Goal: Task Accomplishment & Management: Use online tool/utility

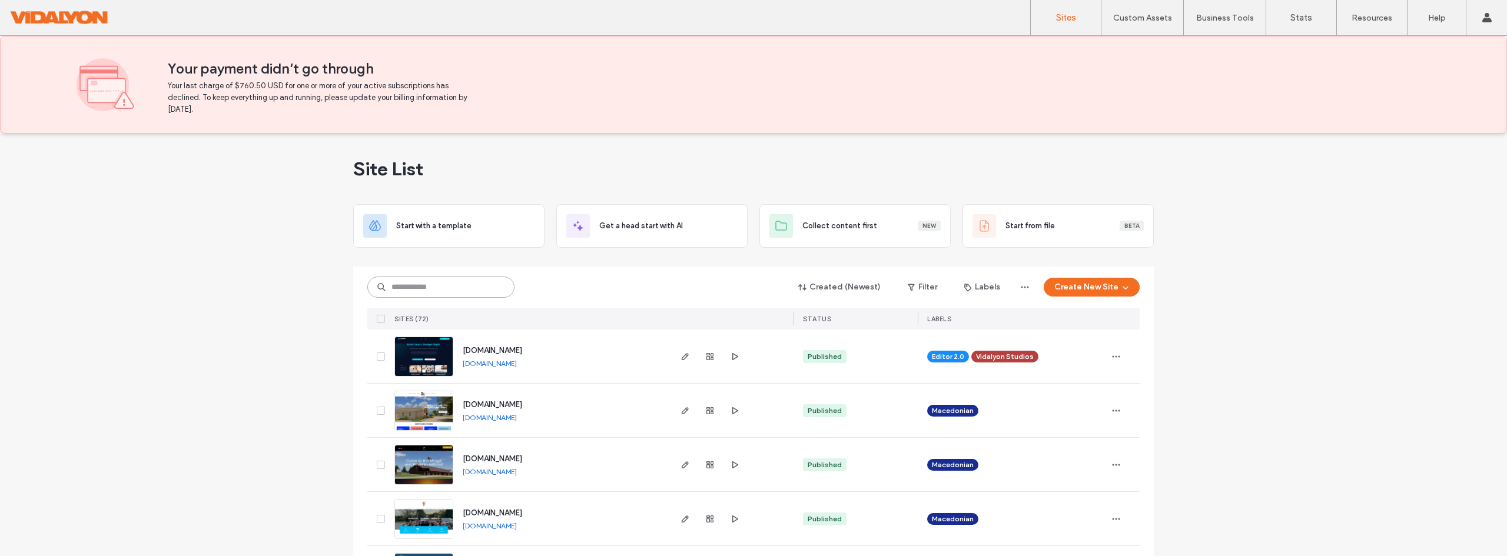
click at [407, 295] on input at bounding box center [440, 287] width 147 height 21
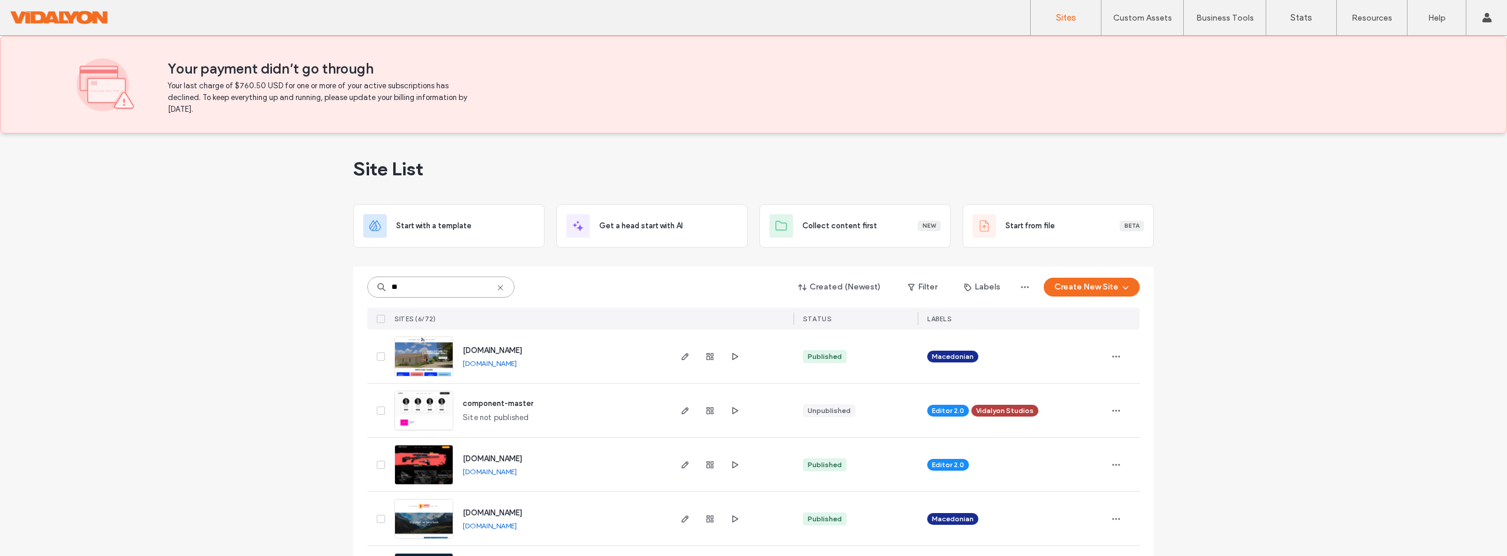
scroll to position [112, 0]
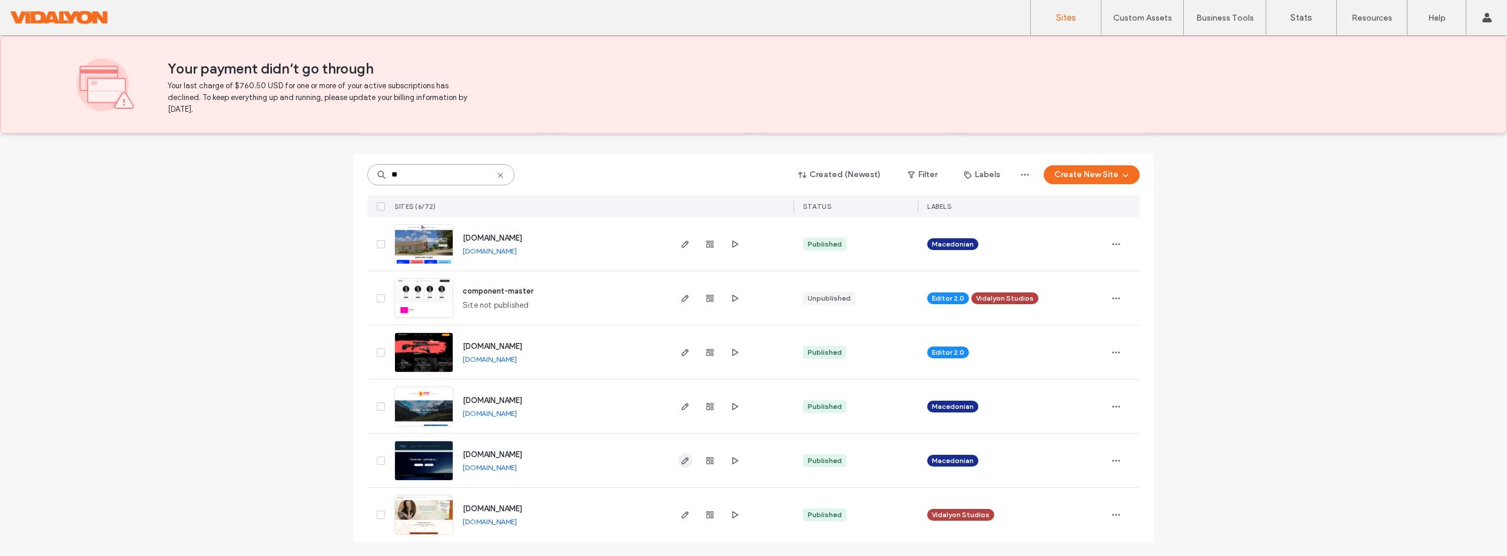
type input "**"
click at [682, 463] on icon "button" at bounding box center [685, 460] width 9 height 9
type input "**"
click at [683, 466] on span "button" at bounding box center [685, 461] width 14 height 14
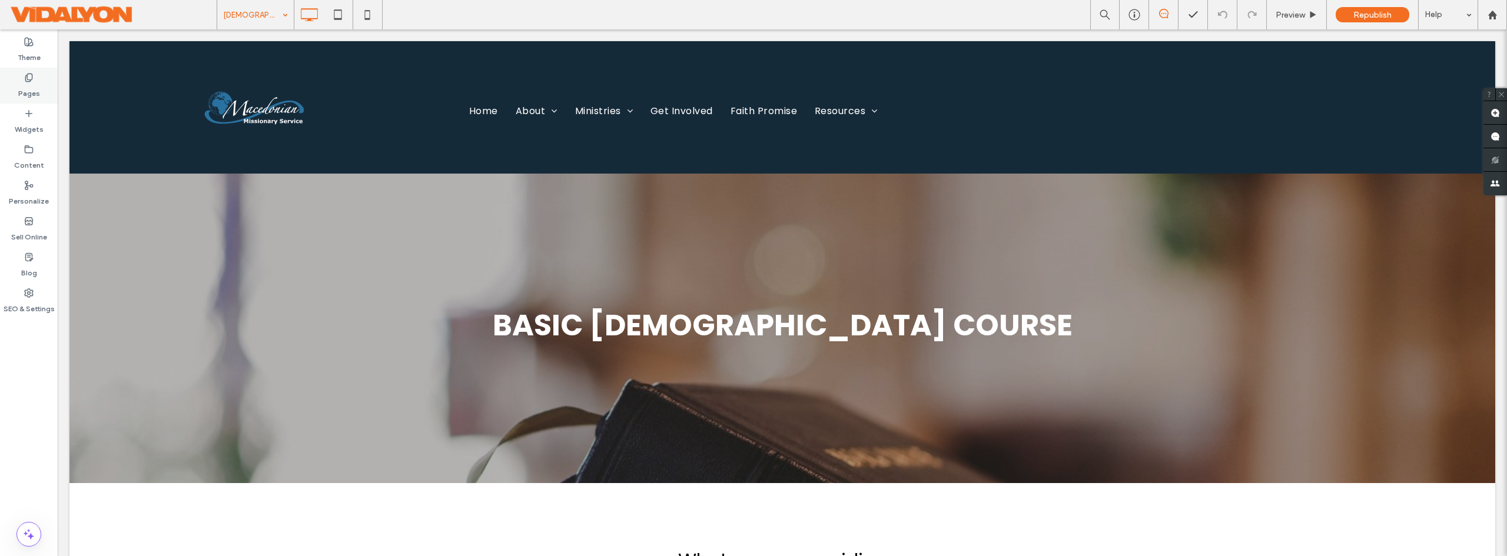
click at [34, 87] on label "Pages" at bounding box center [29, 90] width 22 height 16
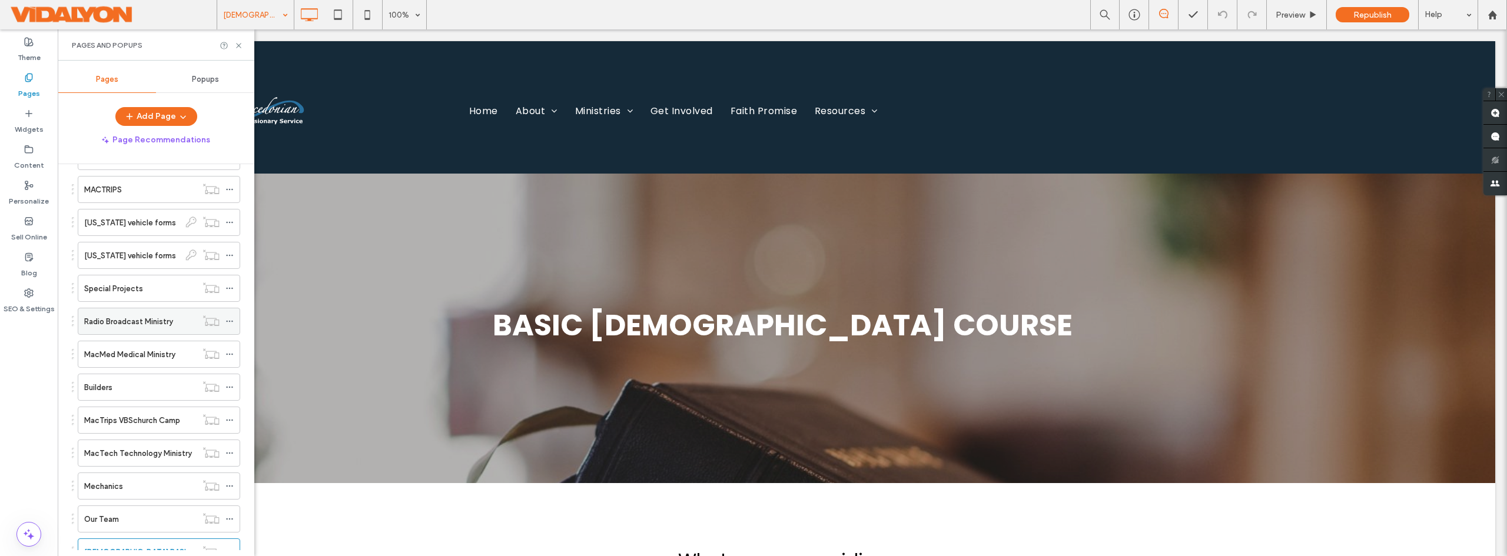
scroll to position [651, 0]
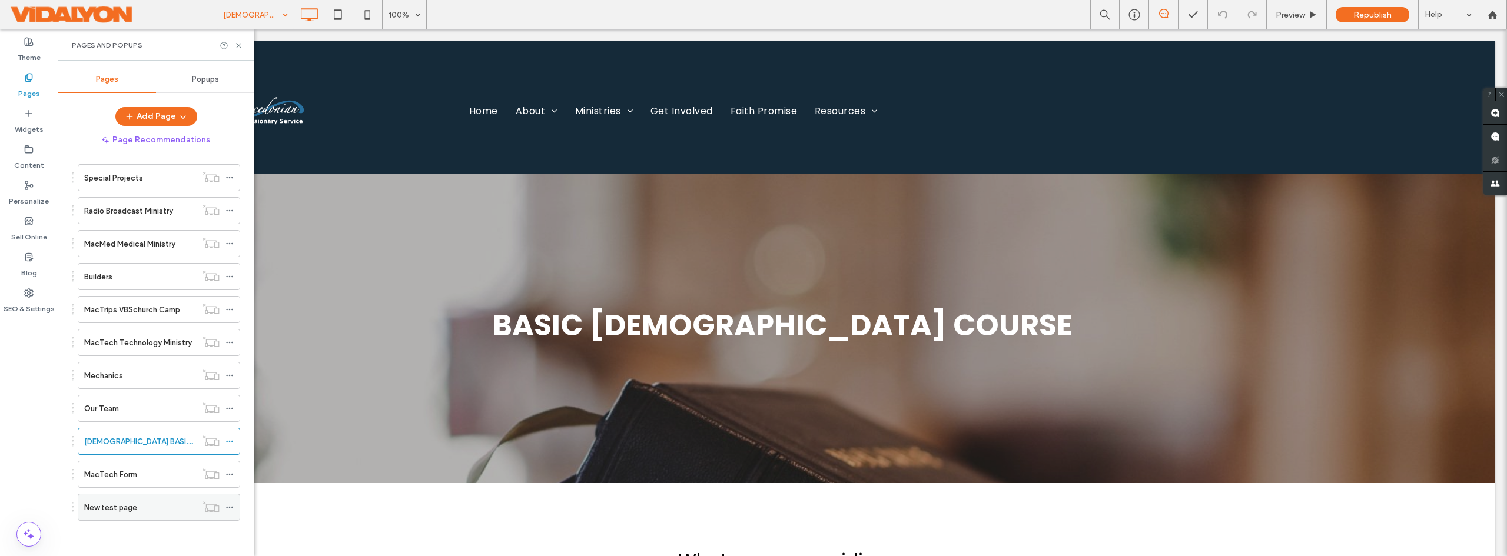
click at [138, 507] on div "New test page" at bounding box center [140, 508] width 112 height 12
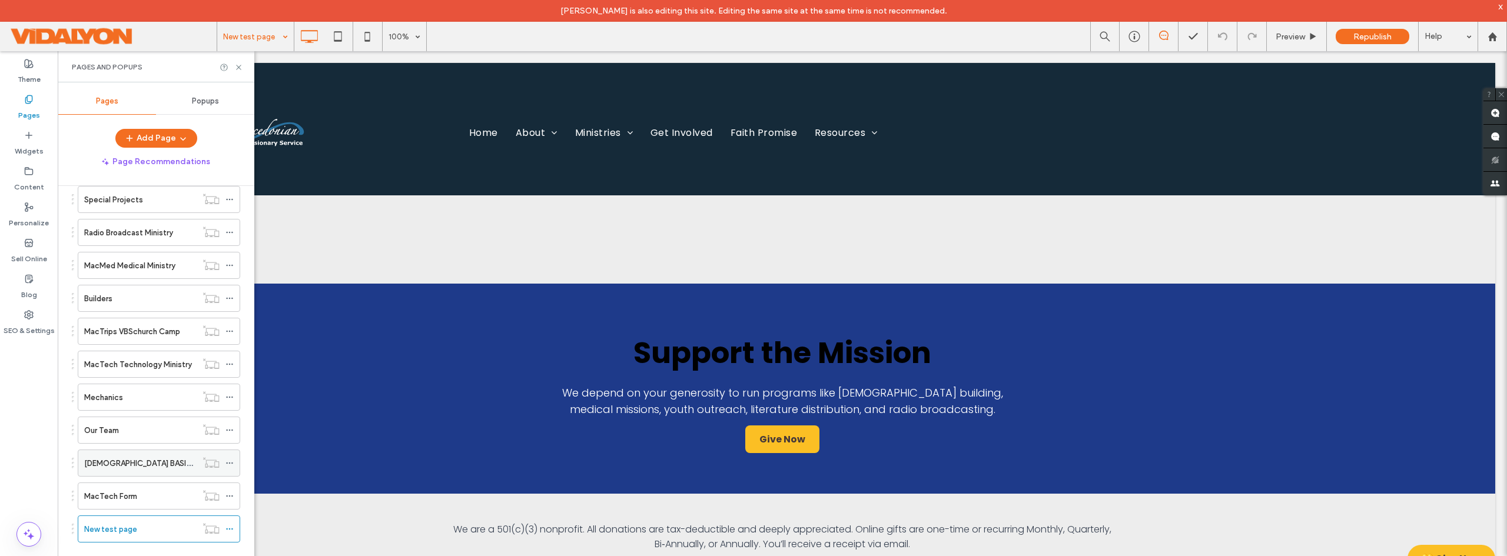
click at [131, 464] on label "BIBLE BASIC Landing Page" at bounding box center [162, 463] width 157 height 21
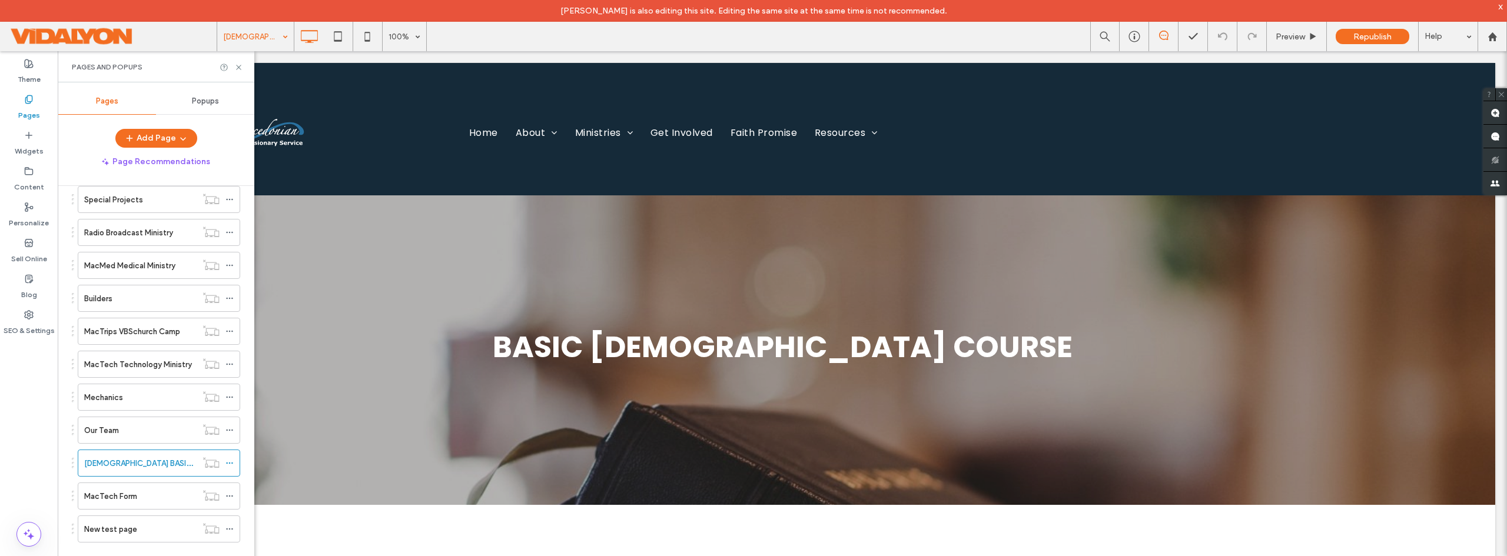
scroll to position [180, 0]
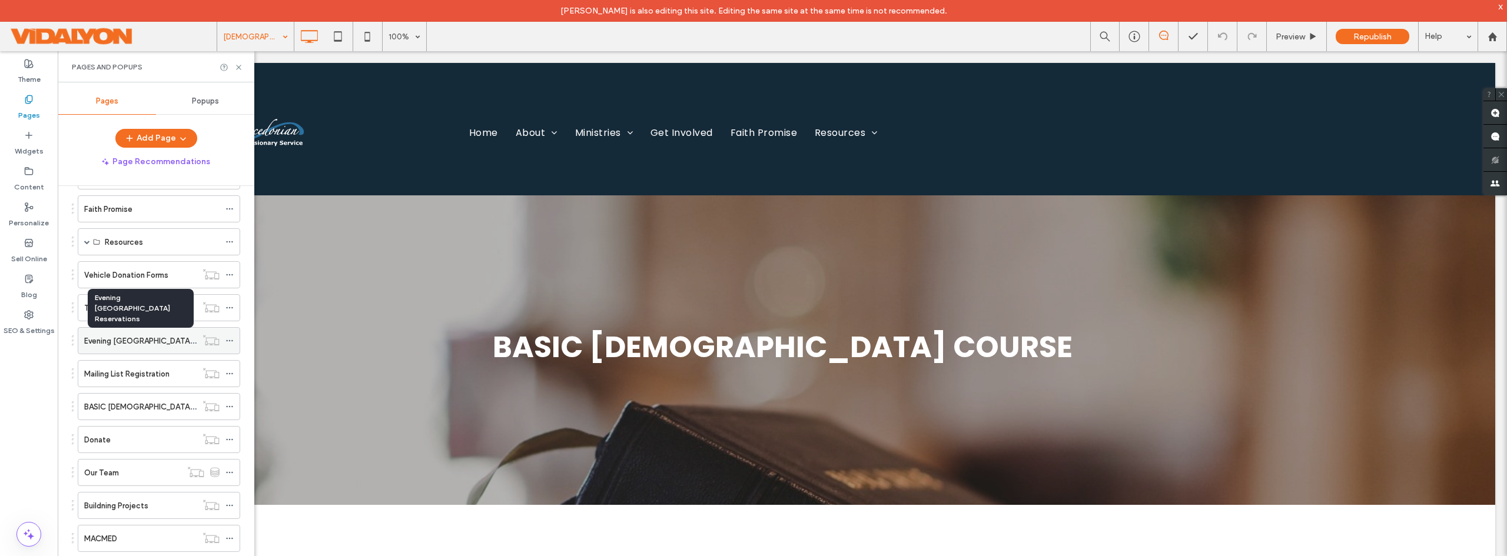
click at [148, 344] on label "Evening Shade Park Reservations" at bounding box center [162, 341] width 156 height 21
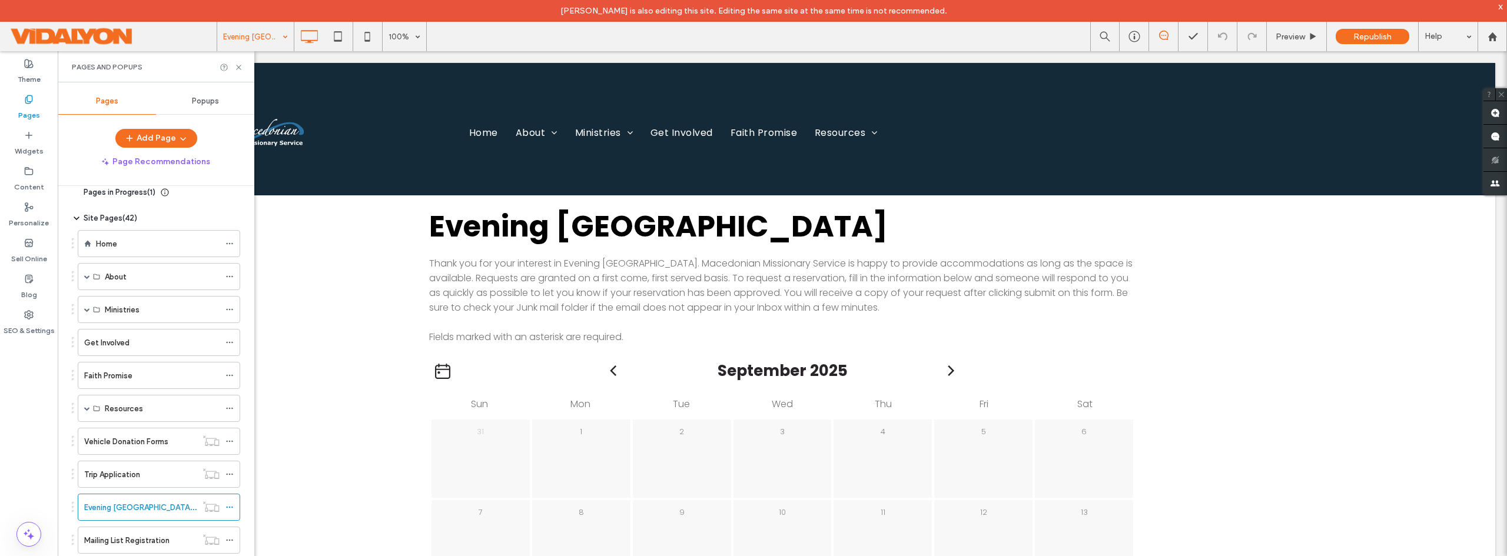
scroll to position [4, 0]
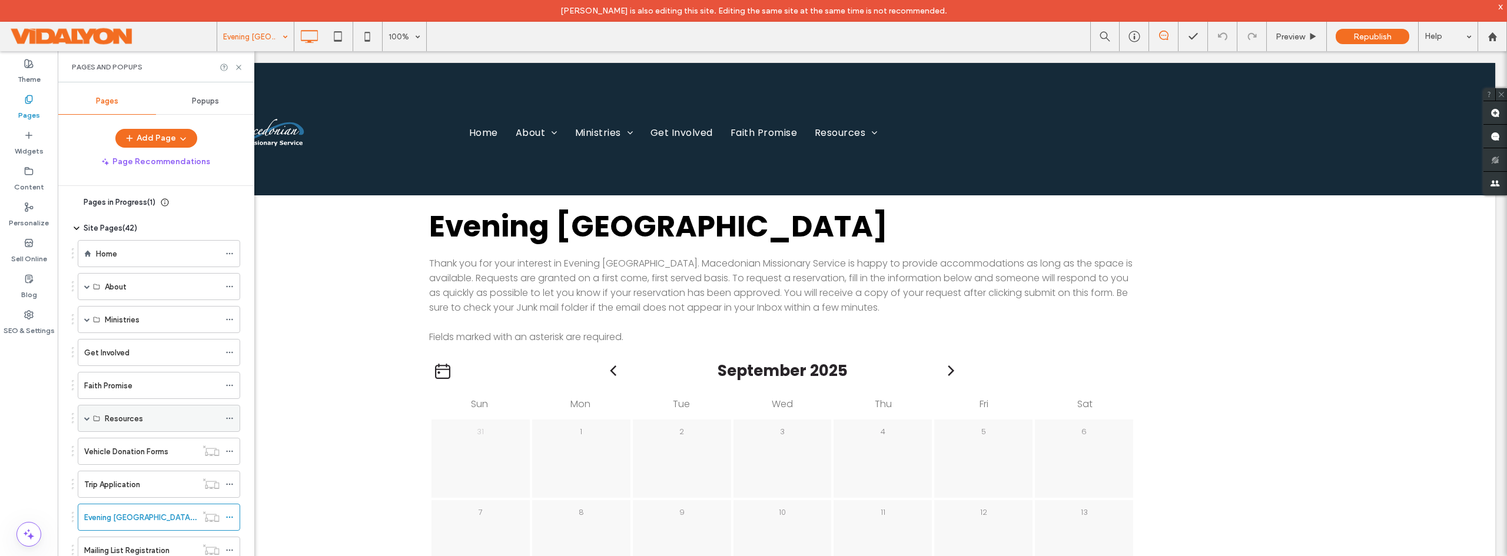
click at [91, 417] on div "Resources" at bounding box center [159, 418] width 162 height 27
click at [82, 420] on div "Resources" at bounding box center [159, 418] width 162 height 27
click at [201, 415] on div "Resources" at bounding box center [162, 419] width 115 height 12
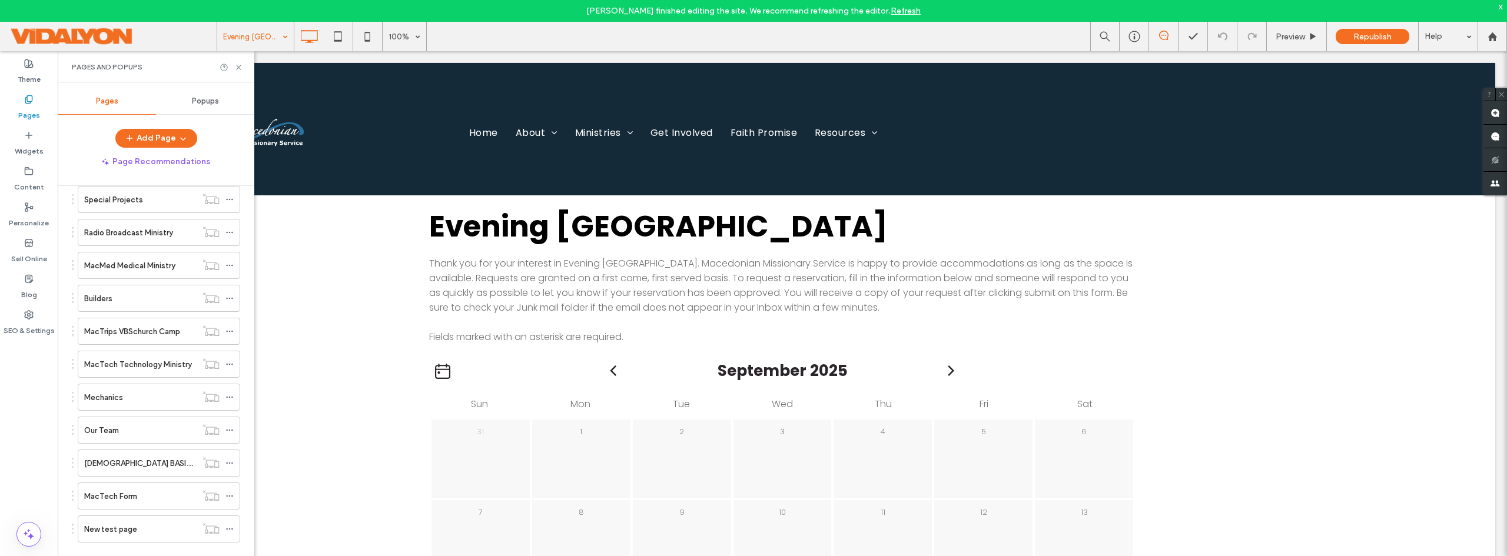
scroll to position [180, 0]
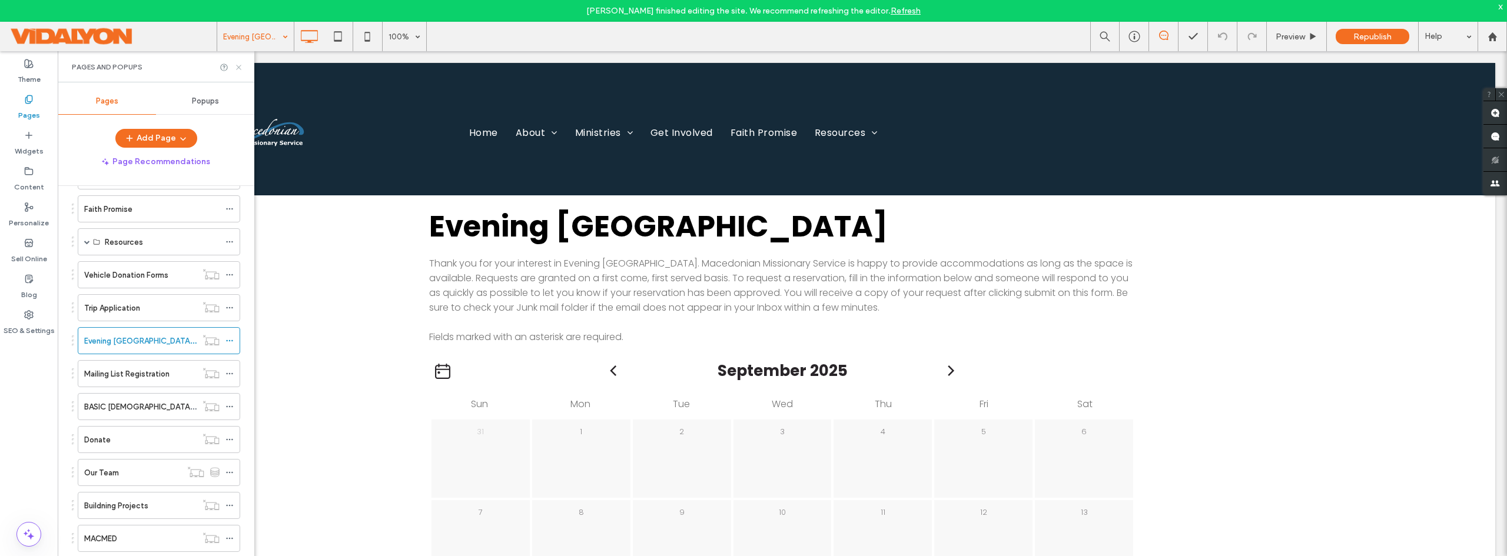
click at [237, 67] on icon at bounding box center [238, 67] width 9 height 9
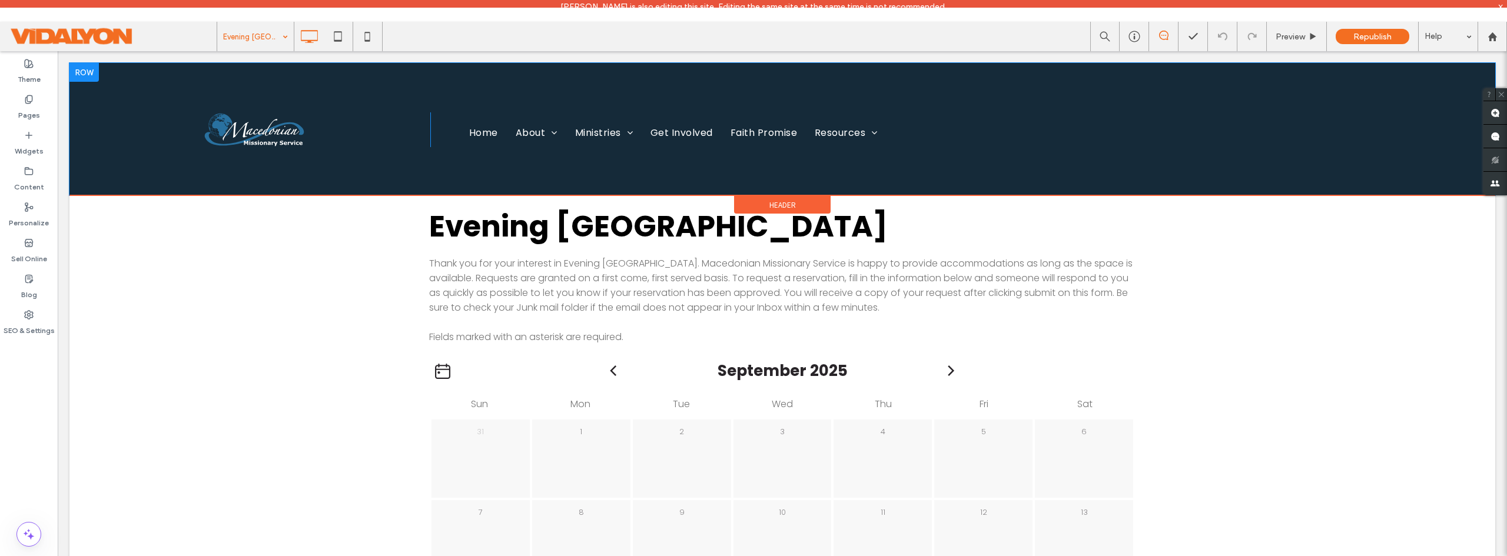
click at [245, 131] on div "Click To Paste" at bounding box center [254, 129] width 352 height 35
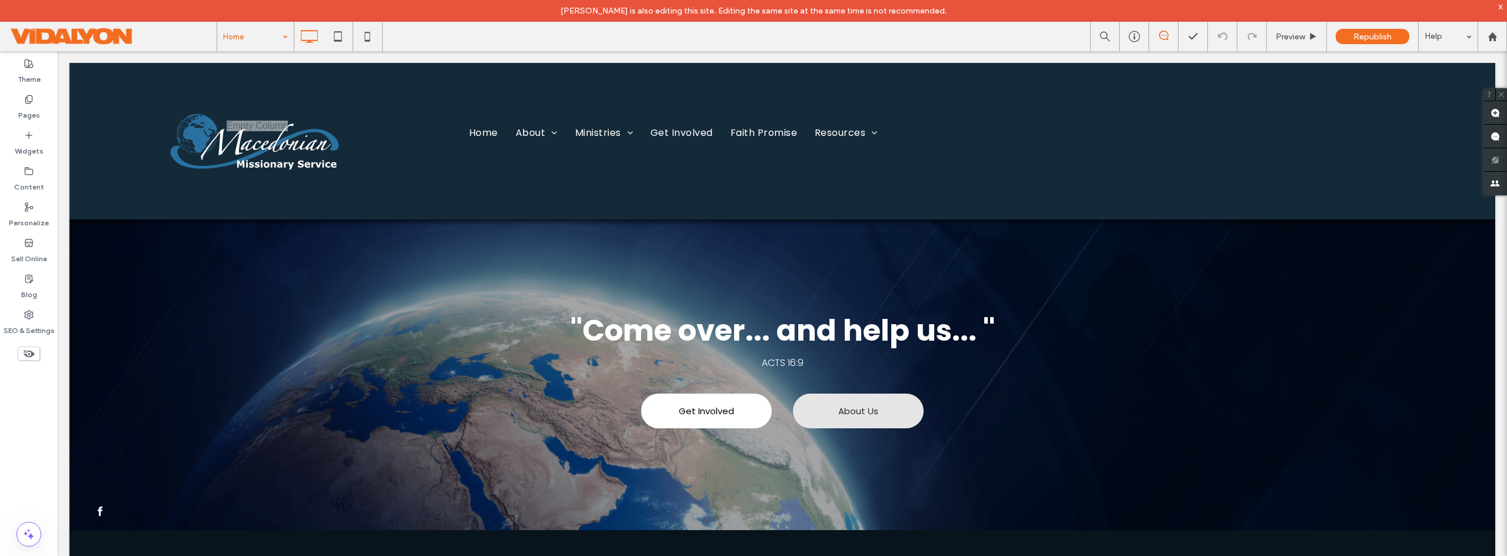
click at [270, 39] on input at bounding box center [252, 36] width 59 height 29
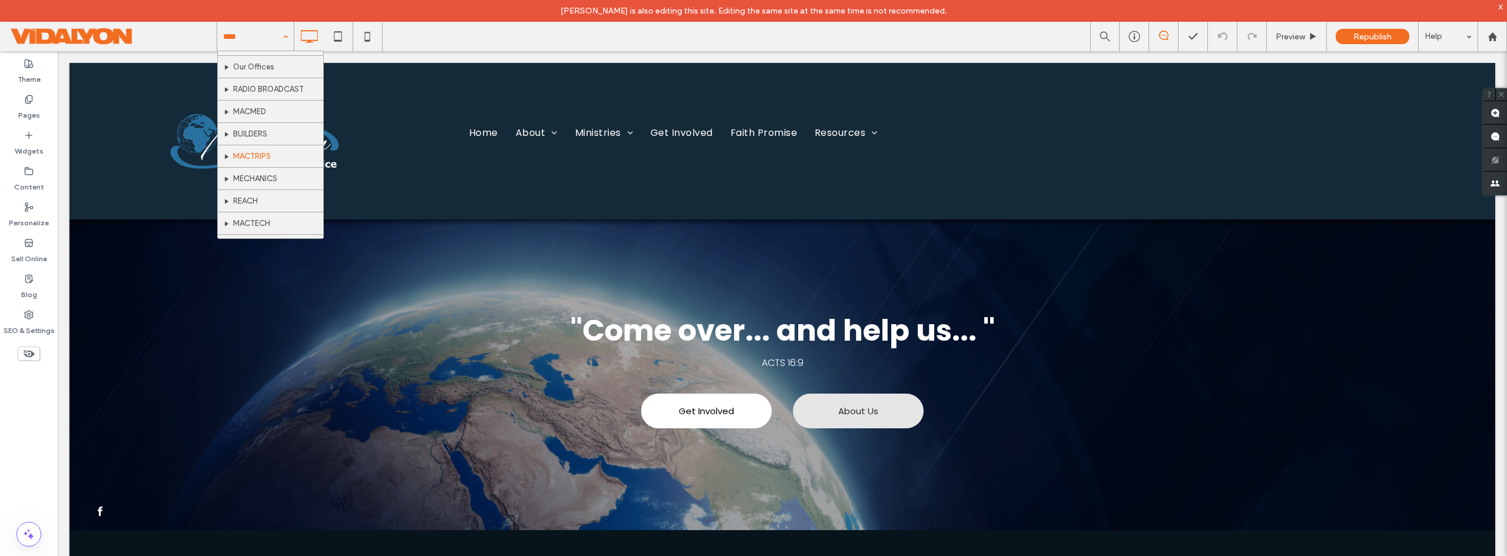
scroll to position [118, 0]
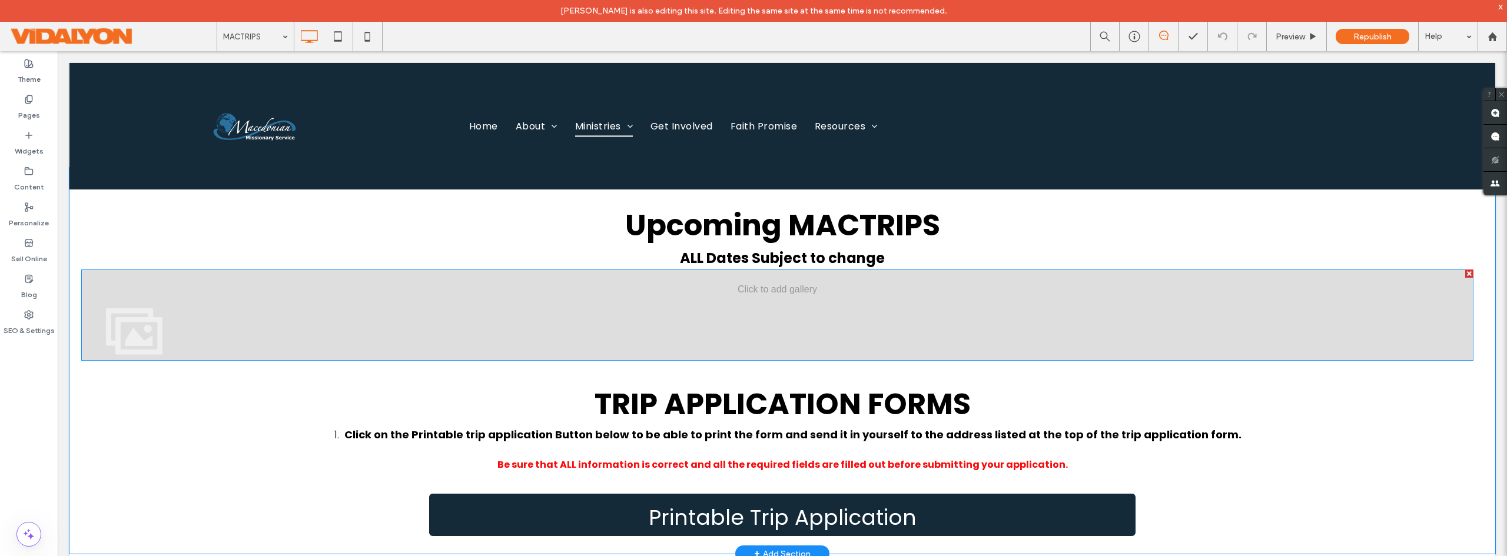
scroll to position [353, 0]
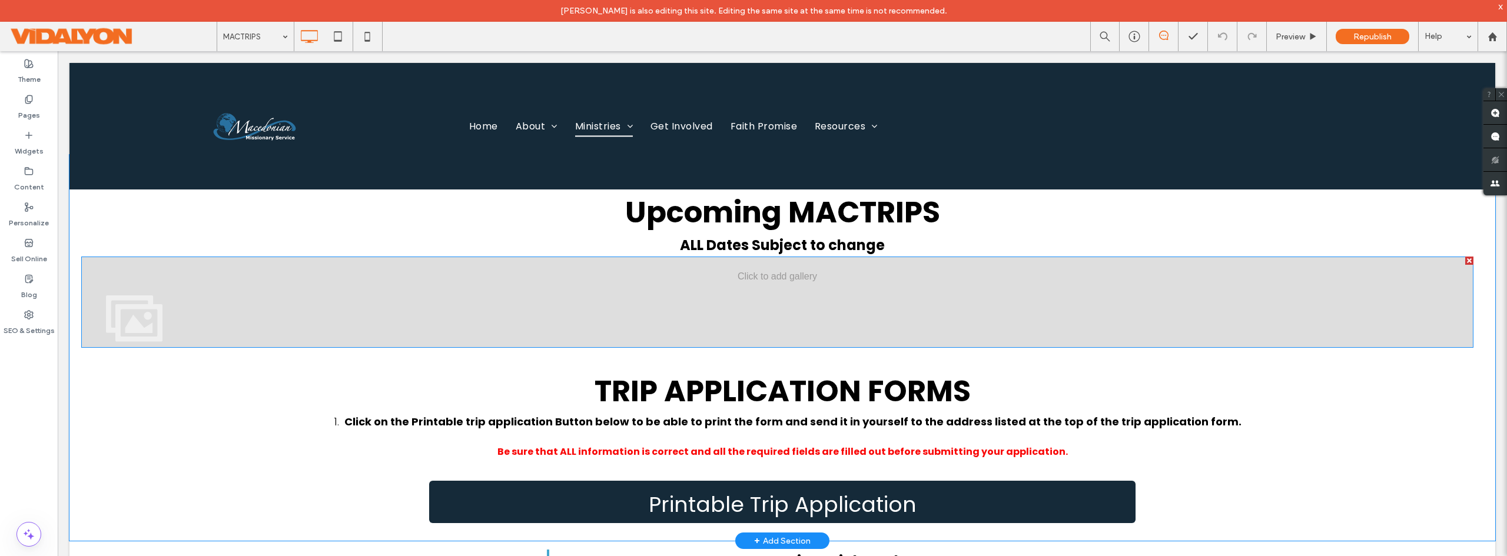
click at [760, 299] on div at bounding box center [777, 302] width 1392 height 91
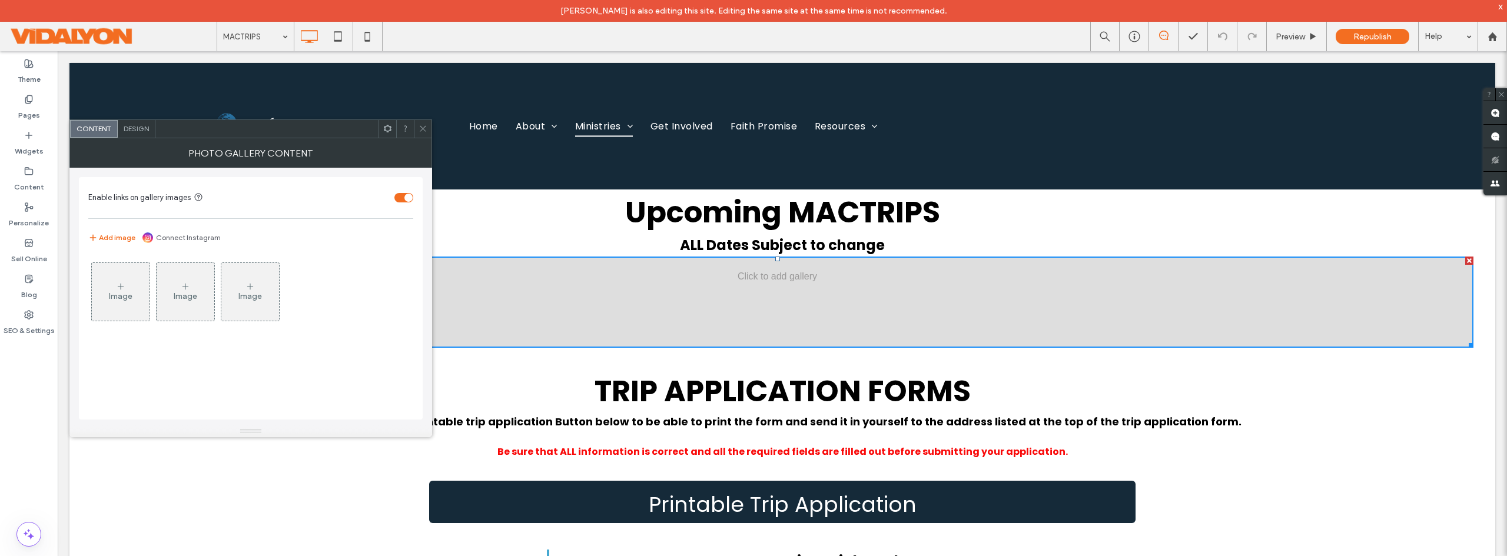
click at [112, 293] on div "Image" at bounding box center [121, 296] width 24 height 10
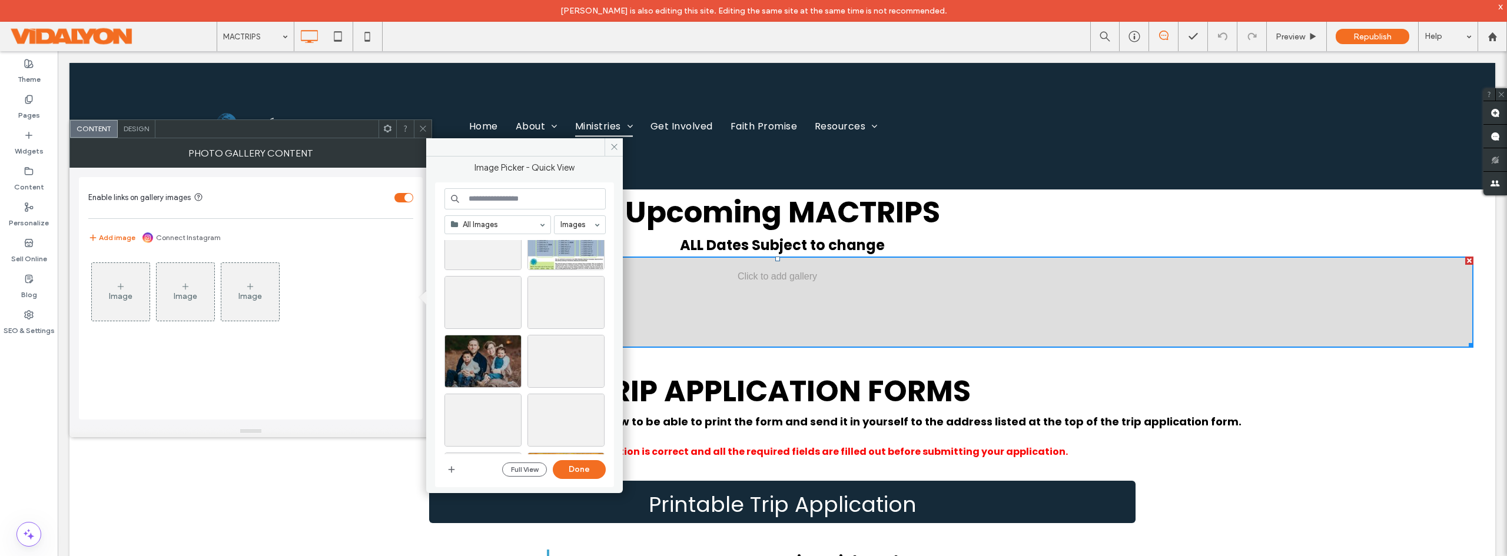
scroll to position [0, 0]
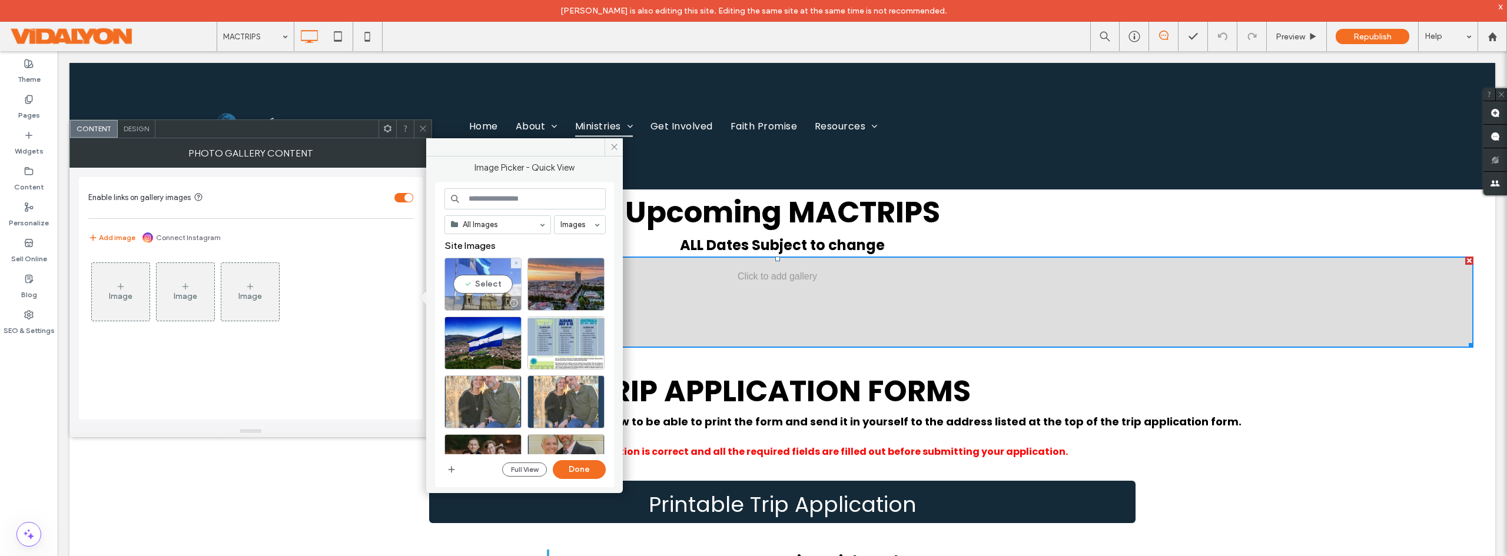
click at [482, 285] on div "Select" at bounding box center [482, 284] width 77 height 53
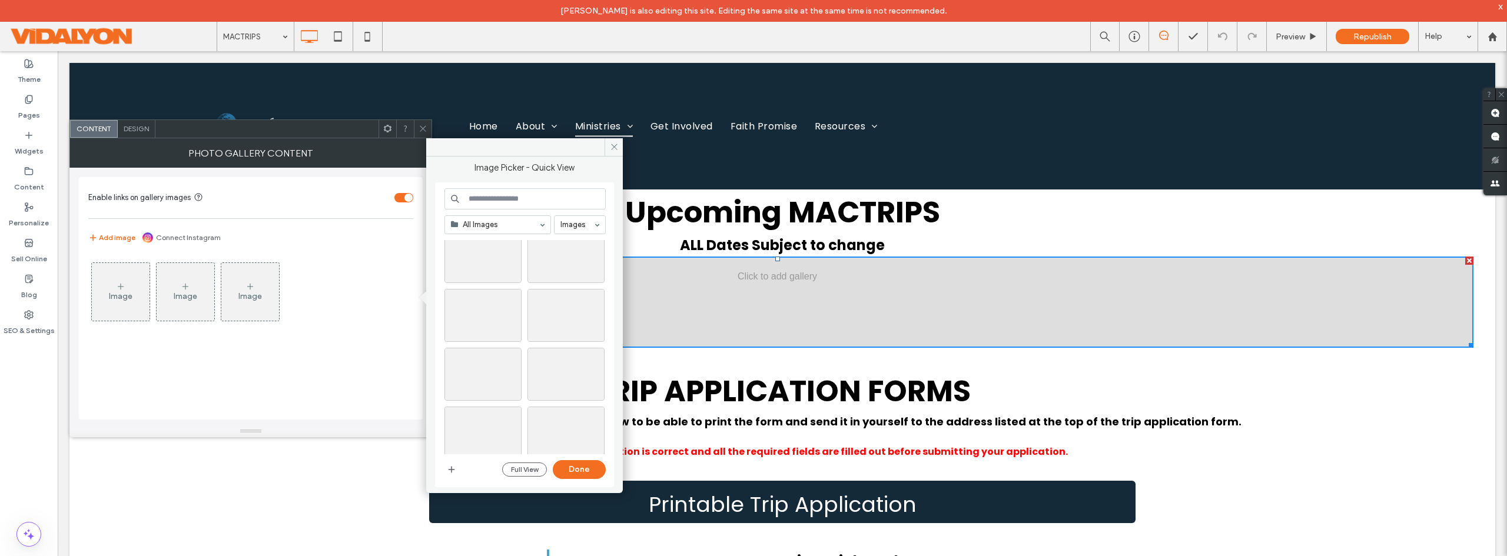
scroll to position [765, 0]
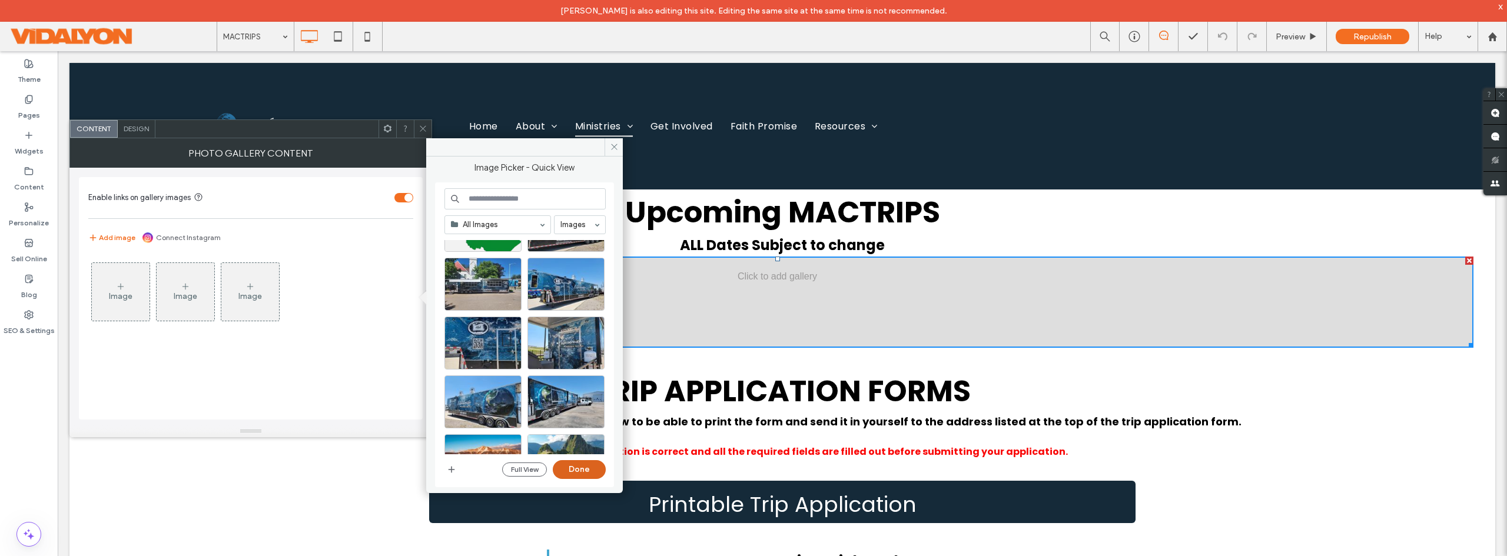
click at [580, 470] on button "Done" at bounding box center [579, 469] width 53 height 19
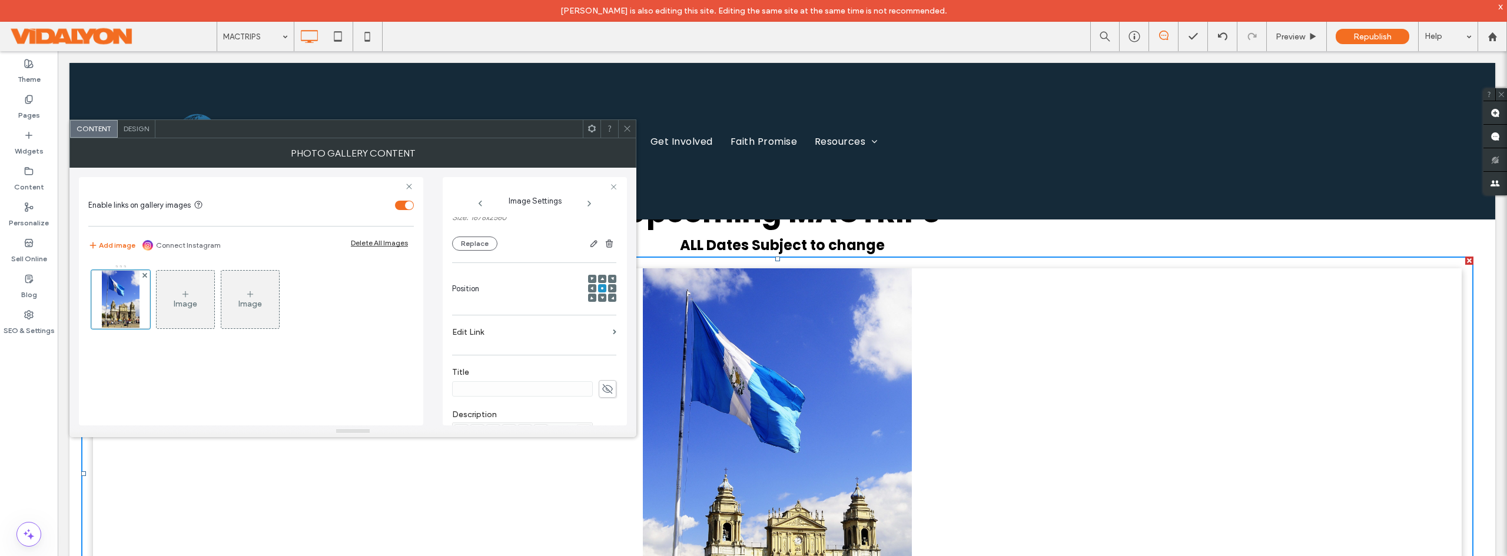
scroll to position [177, 0]
click at [599, 333] on span at bounding box center [608, 330] width 18 height 18
click at [603, 332] on icon at bounding box center [608, 330] width 12 height 13
click at [143, 276] on icon at bounding box center [144, 275] width 5 height 5
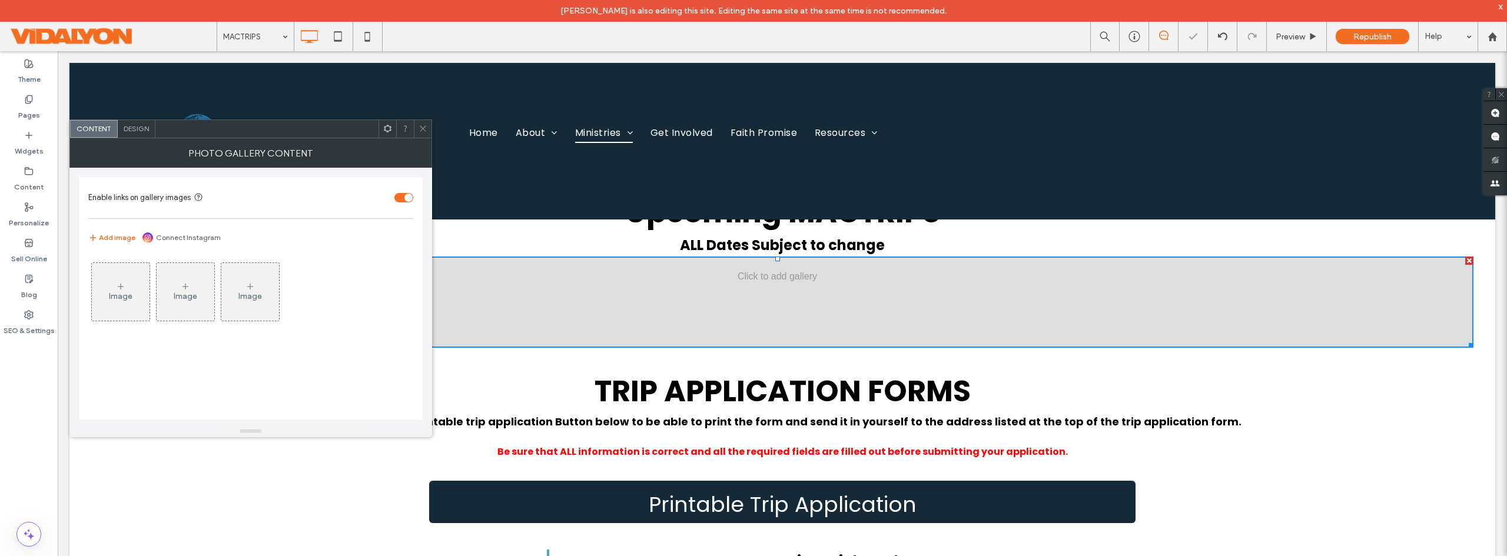
scroll to position [383, 0]
click at [423, 128] on icon at bounding box center [423, 128] width 9 height 9
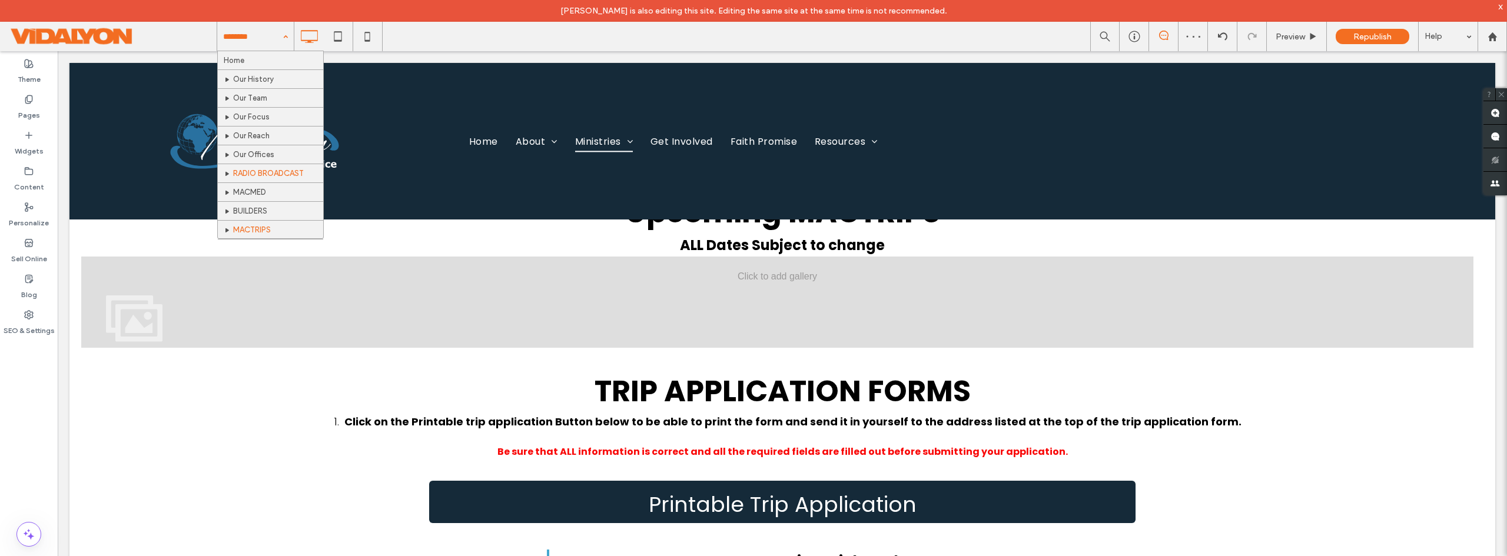
scroll to position [59, 0]
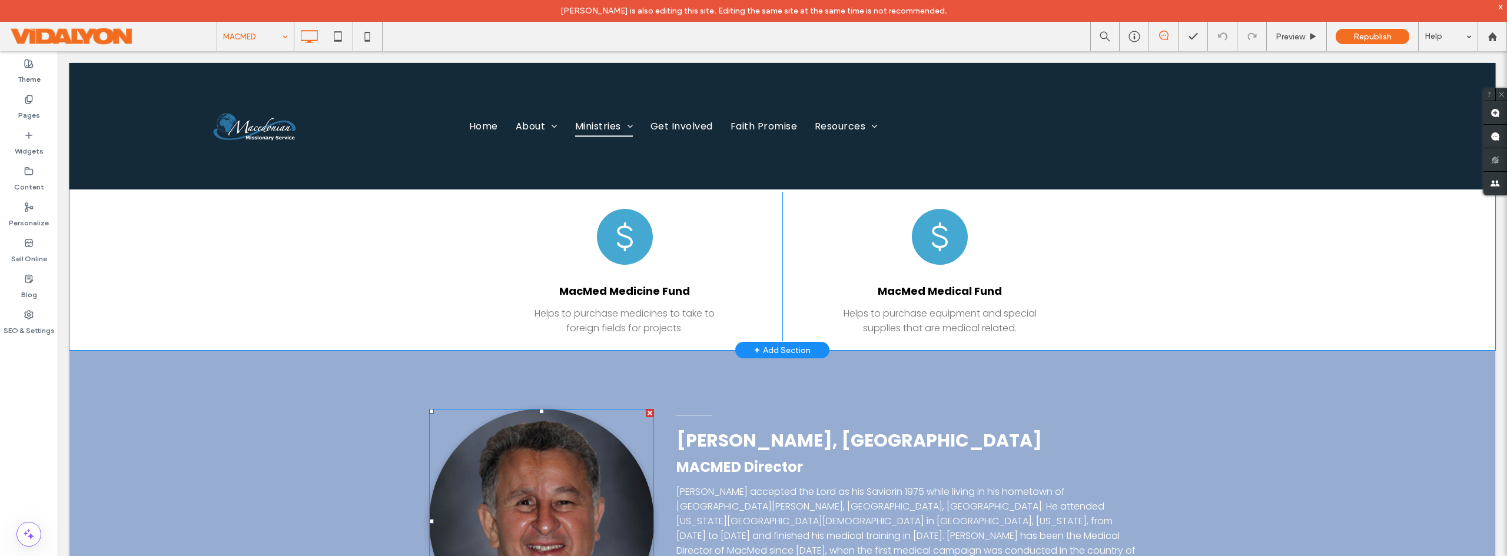
scroll to position [1442, 0]
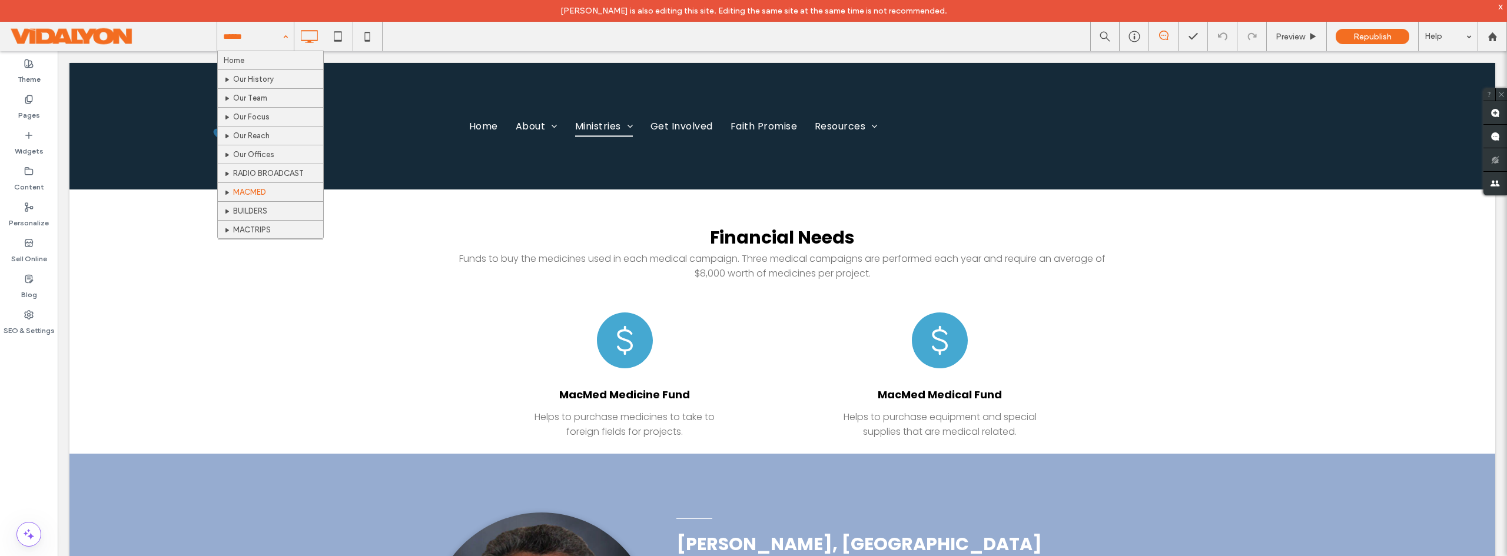
click at [261, 30] on input at bounding box center [252, 36] width 59 height 29
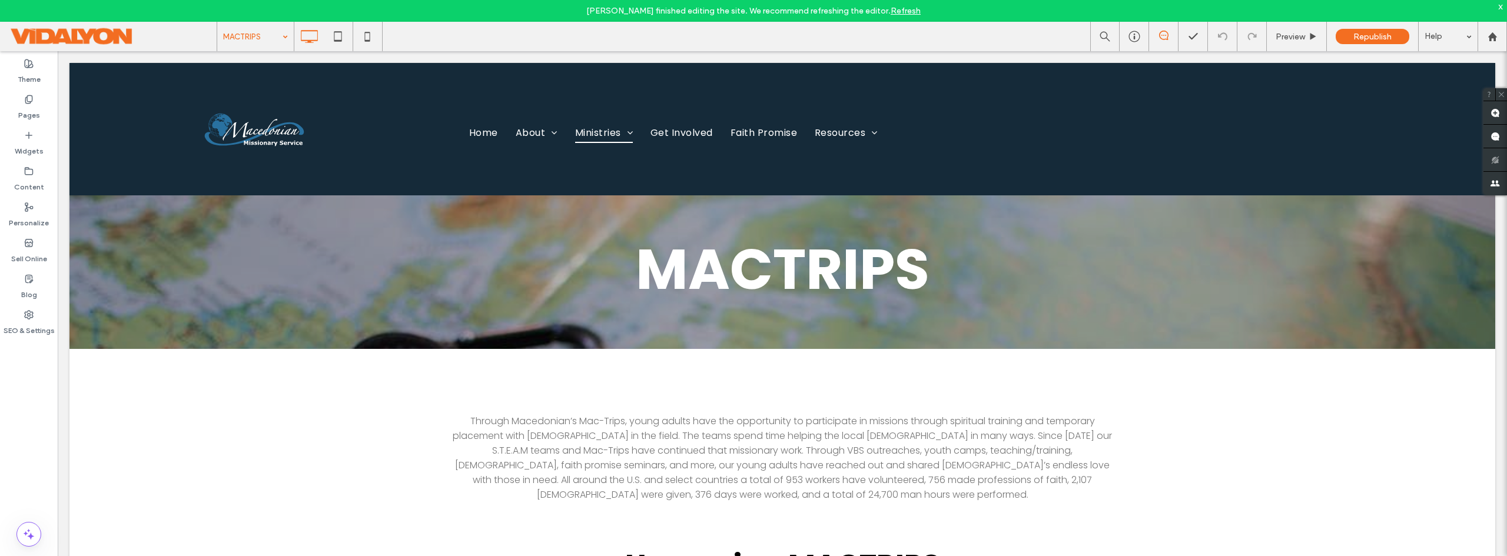
click at [267, 41] on input at bounding box center [252, 36] width 59 height 29
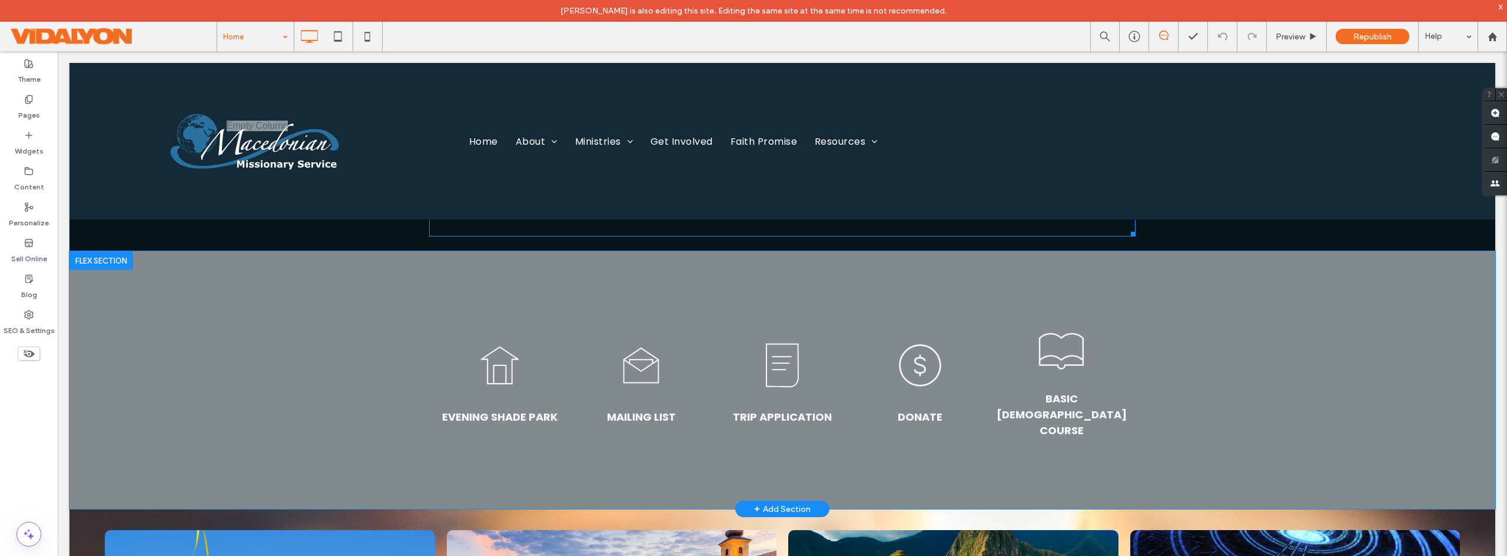
scroll to position [706, 0]
click at [867, 332] on div "Click to edit in Flex Mode" at bounding box center [782, 380] width 1426 height 258
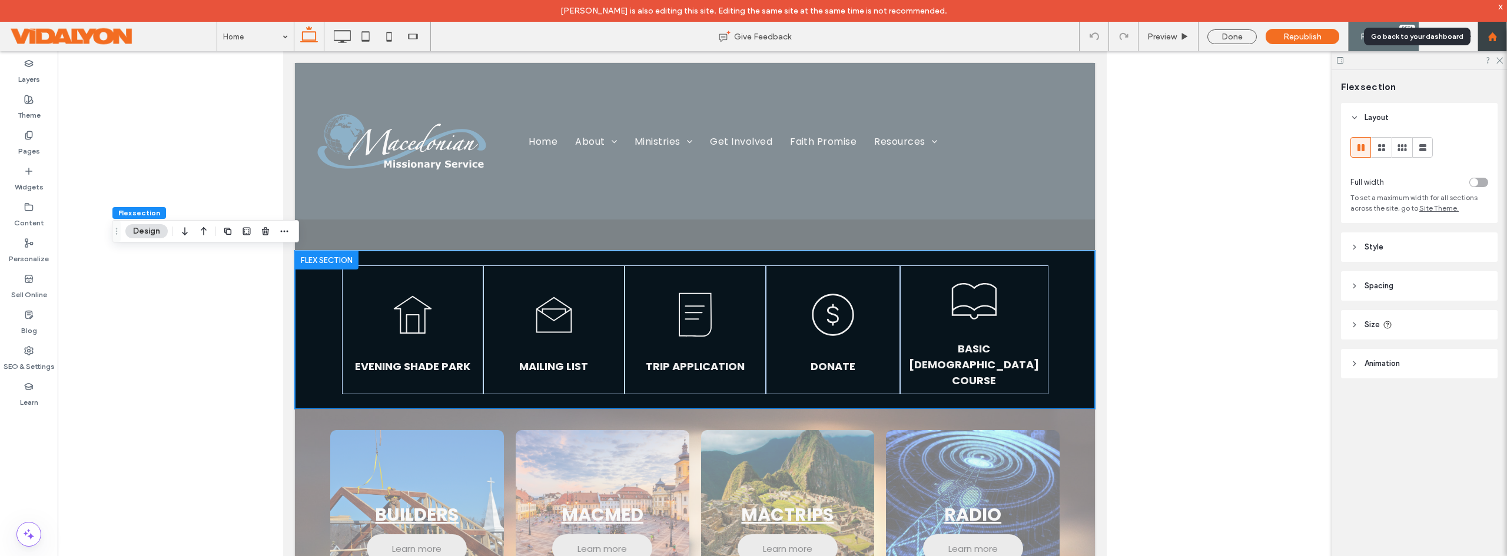
click at [1504, 39] on div at bounding box center [1492, 37] width 28 height 10
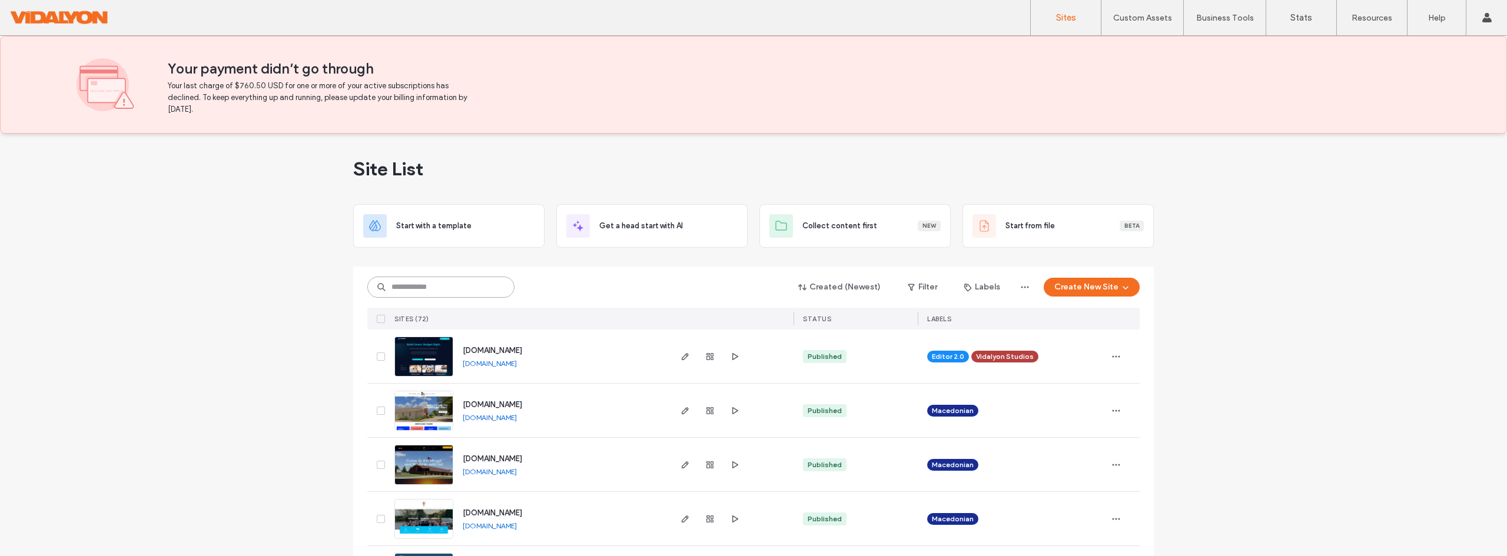
click at [459, 287] on input at bounding box center [440, 287] width 147 height 21
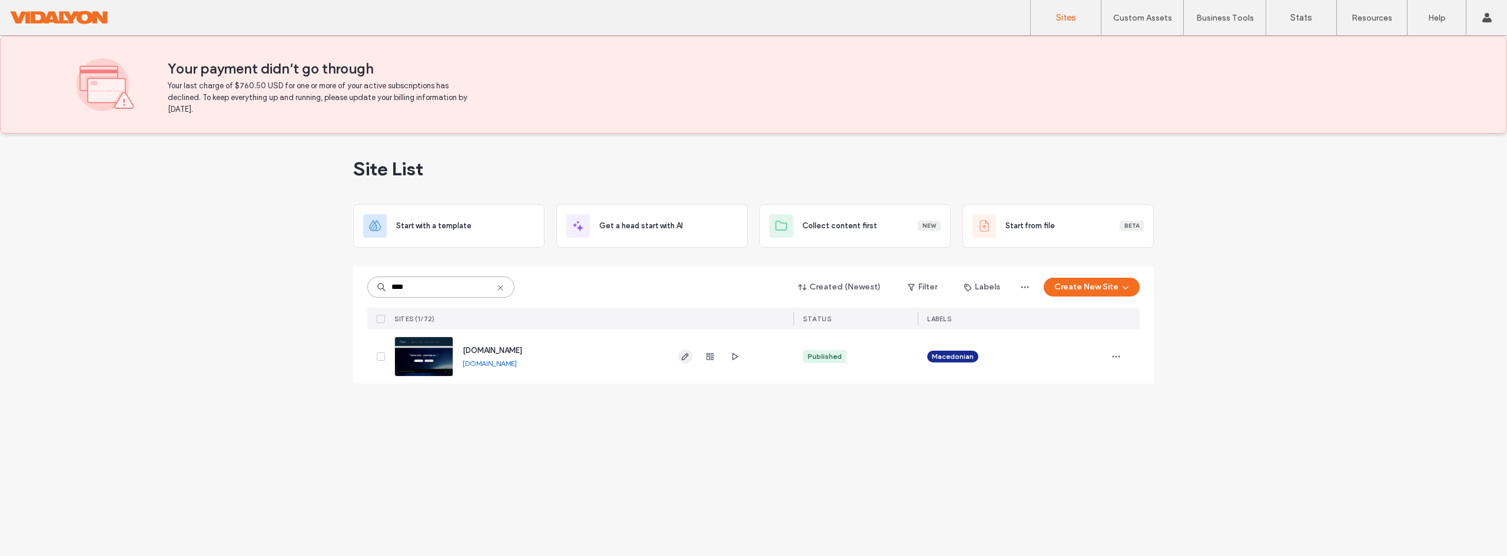
type input "****"
click at [686, 360] on icon "button" at bounding box center [685, 356] width 9 height 9
